Goal: Task Accomplishment & Management: Manage account settings

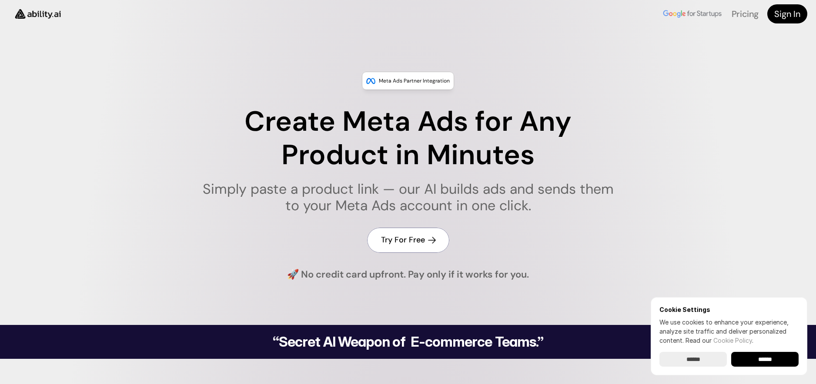
click at [398, 243] on h4 "Try For Free" at bounding box center [403, 240] width 44 height 11
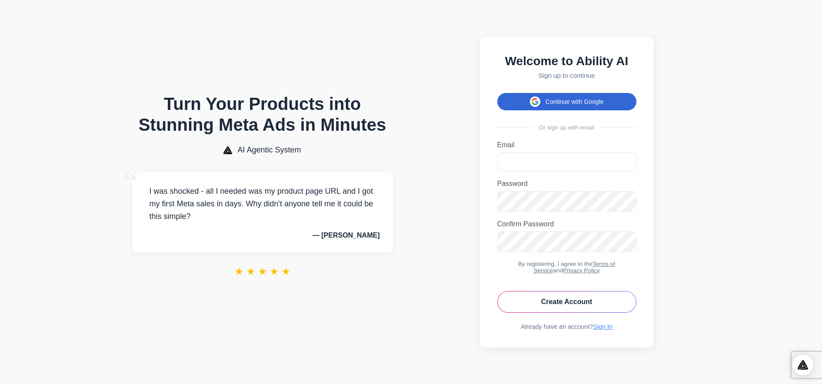
click at [557, 97] on button "Continue with Google" at bounding box center [566, 101] width 139 height 17
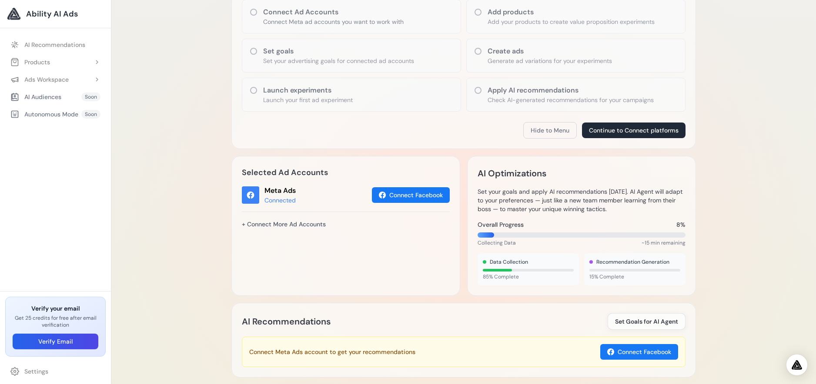
scroll to position [174, 0]
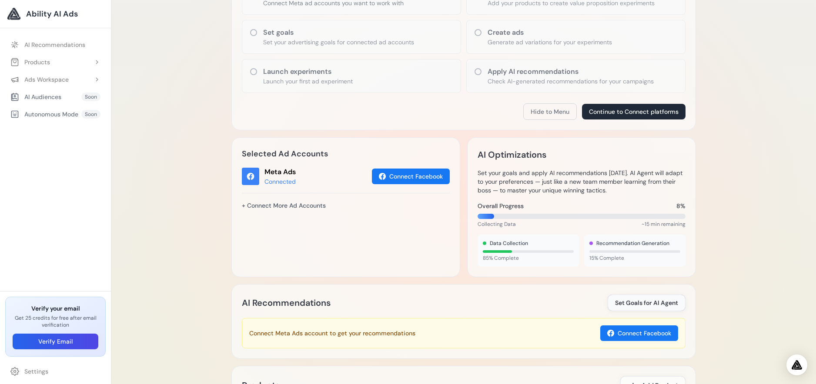
click at [656, 304] on span "Set Goals for AI Agent" at bounding box center [646, 303] width 63 height 9
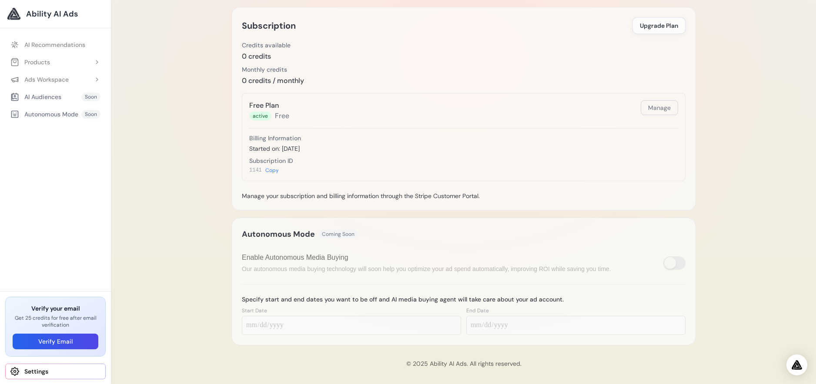
scroll to position [278, 0]
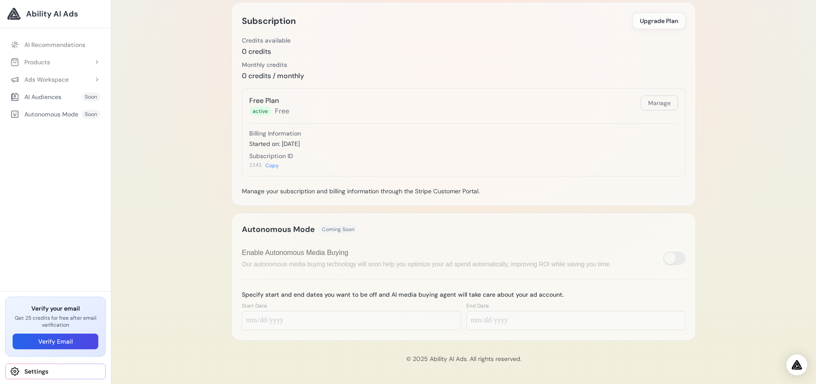
click at [350, 273] on div "Enable Autonomous Media Buying Our autonomous media buying technology will soon…" at bounding box center [463, 259] width 443 height 32
click at [668, 261] on span at bounding box center [674, 258] width 22 height 13
click at [692, 260] on div "Autonomous Mode Coming Soon Specify start and end dates you want to be off and …" at bounding box center [463, 277] width 464 height 128
click at [72, 17] on span "Ability AI Ads" at bounding box center [52, 14] width 52 height 12
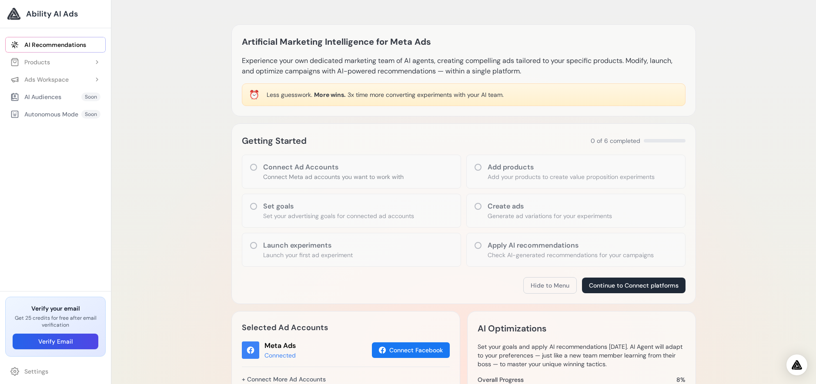
click at [36, 16] on span "Ability AI Ads" at bounding box center [52, 14] width 52 height 12
click at [28, 372] on link "Settings" at bounding box center [55, 372] width 100 height 16
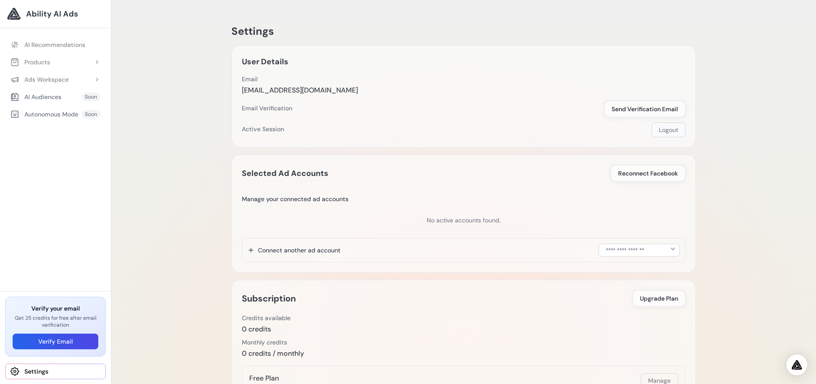
click at [663, 127] on button "Logout" at bounding box center [668, 130] width 34 height 15
